Goal: Task Accomplishment & Management: Manage account settings

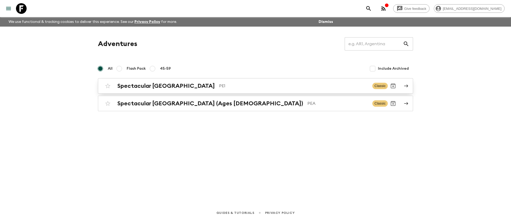
click at [143, 87] on h2 "Spectacular [GEOGRAPHIC_DATA]" at bounding box center [165, 85] width 97 height 7
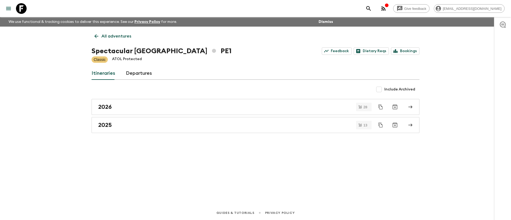
click at [206, 60] on div "Classic ATOL Protected" at bounding box center [255, 59] width 328 height 6
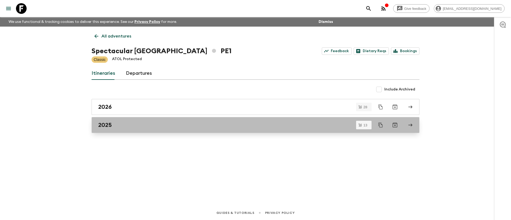
click at [131, 124] on div "2025" at bounding box center [250, 125] width 304 height 7
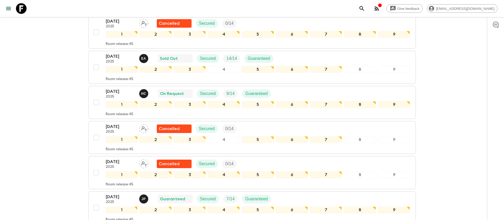
scroll to position [207, 0]
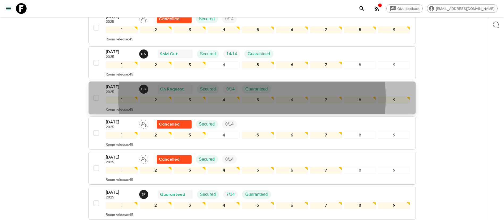
click at [276, 85] on div "[DATE] 2025 H C On Request Secured 9 / 14 Guaranteed" at bounding box center [258, 89] width 305 height 11
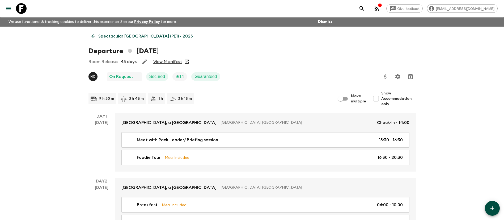
click at [165, 62] on link "View Manifest" at bounding box center [167, 61] width 29 height 5
